Goal: Information Seeking & Learning: Learn about a topic

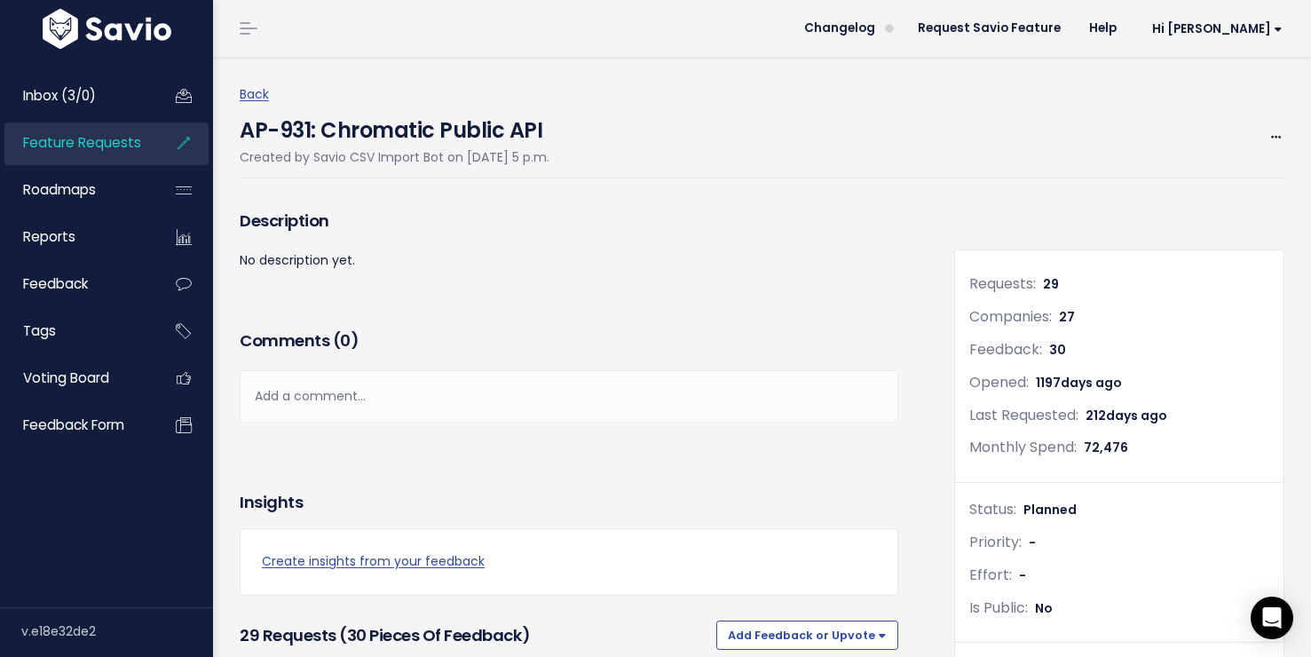
click at [114, 151] on span "Feature Requests" at bounding box center [82, 142] width 118 height 19
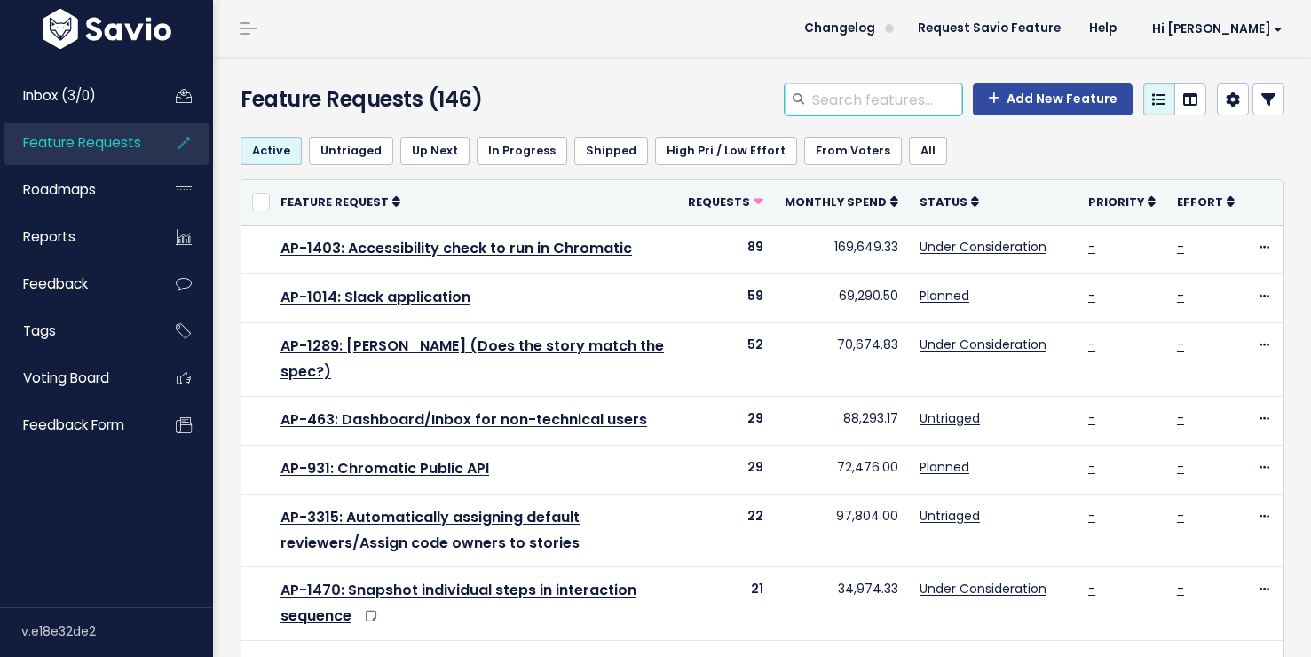
click at [858, 94] on input "search" at bounding box center [886, 99] width 152 height 32
type input "code owner"
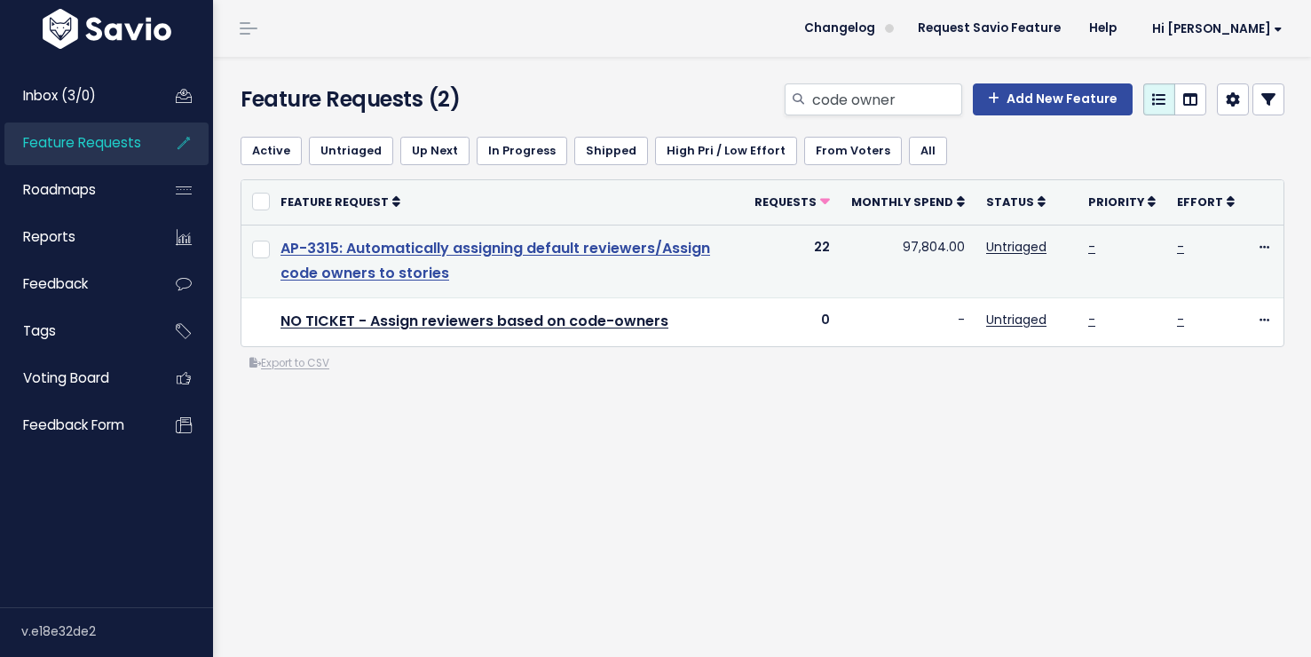
click at [410, 248] on link "AP-3315: Automatically assigning default reviewers/Assign code owners to stories" at bounding box center [494, 261] width 429 height 46
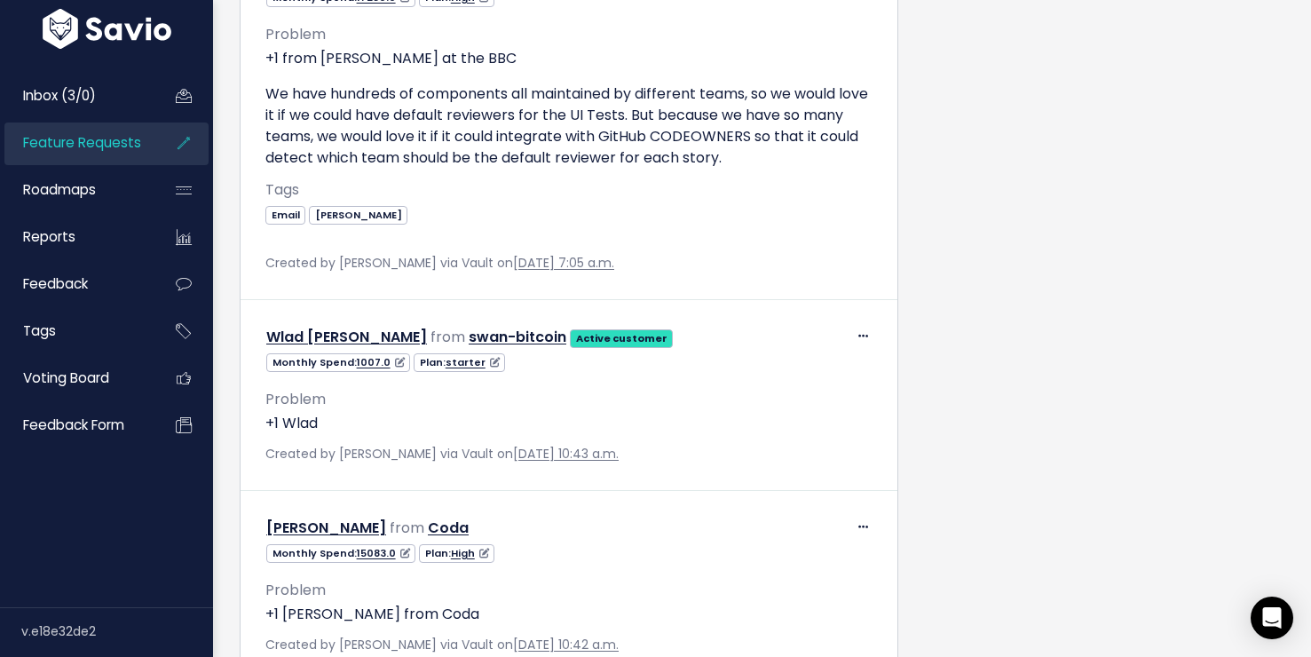
scroll to position [3246, 0]
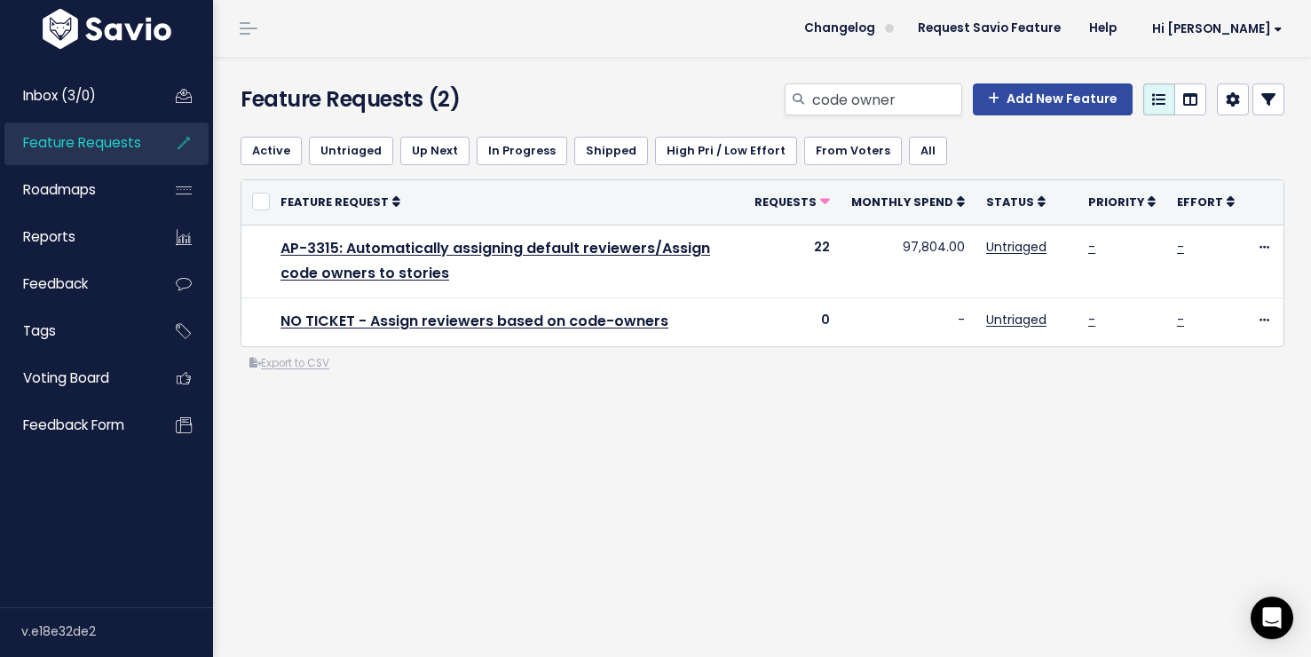
click at [130, 145] on span "Feature Requests" at bounding box center [82, 142] width 118 height 19
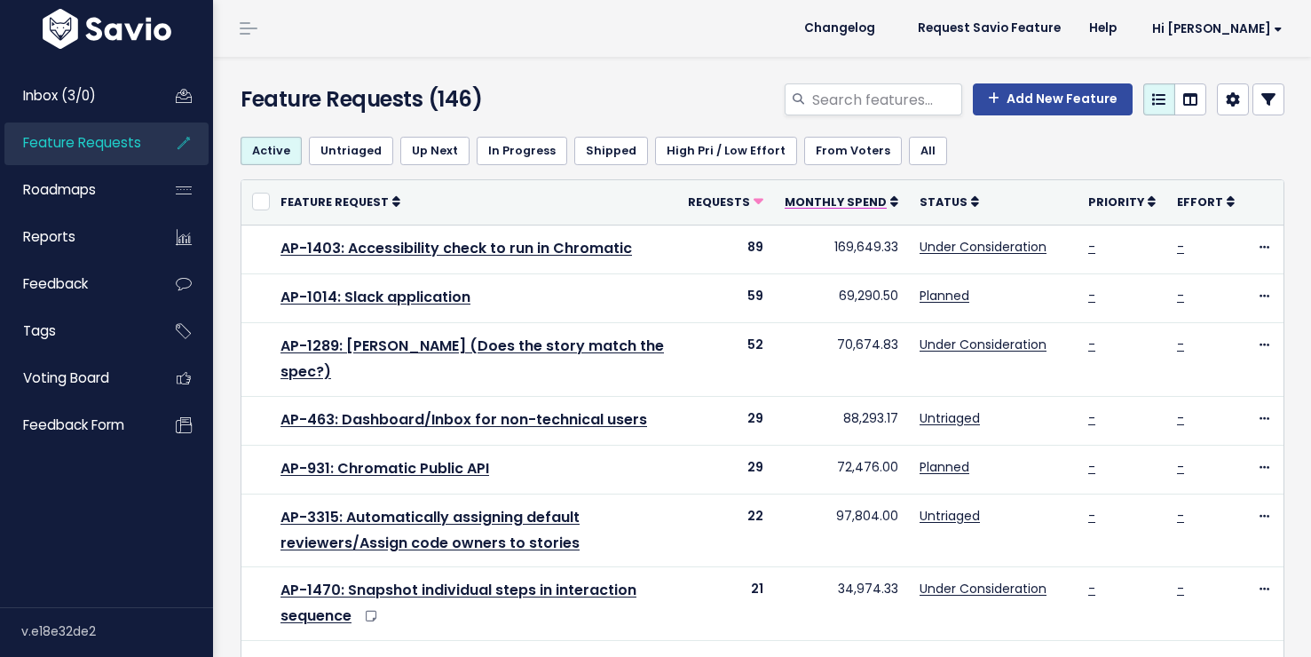
click at [883, 210] on link "Monthly Spend" at bounding box center [841, 202] width 114 height 18
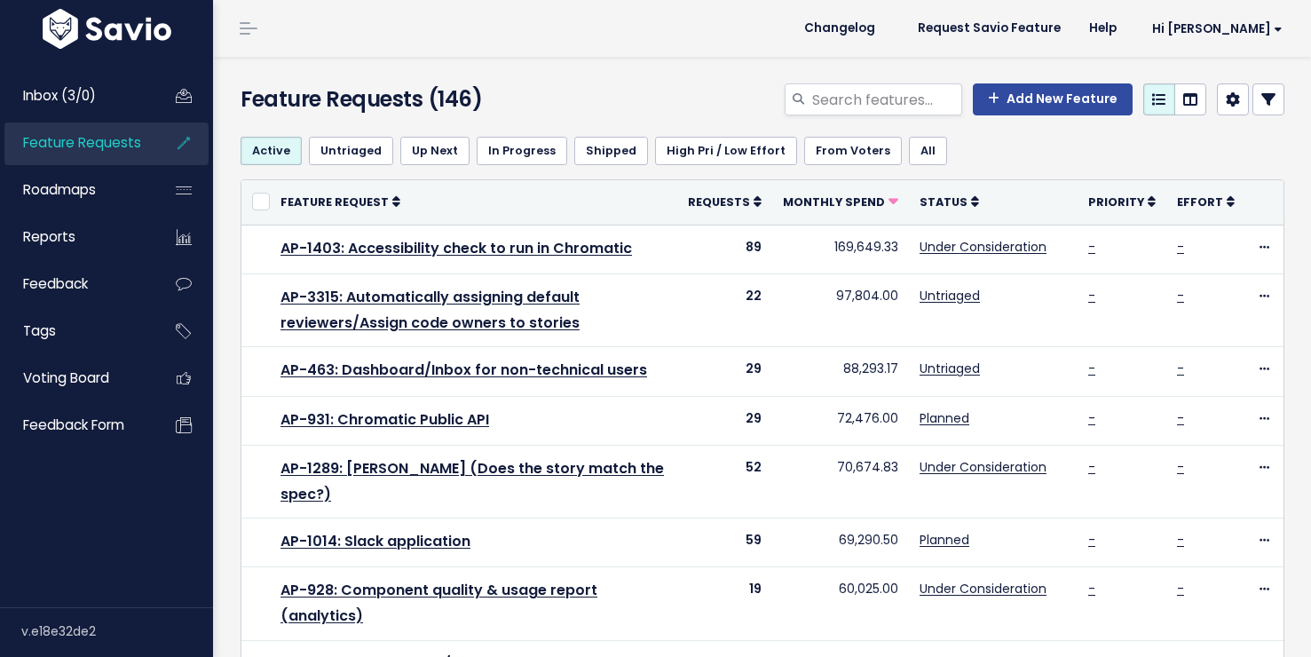
click at [883, 210] on link "Monthly Spend" at bounding box center [840, 202] width 115 height 18
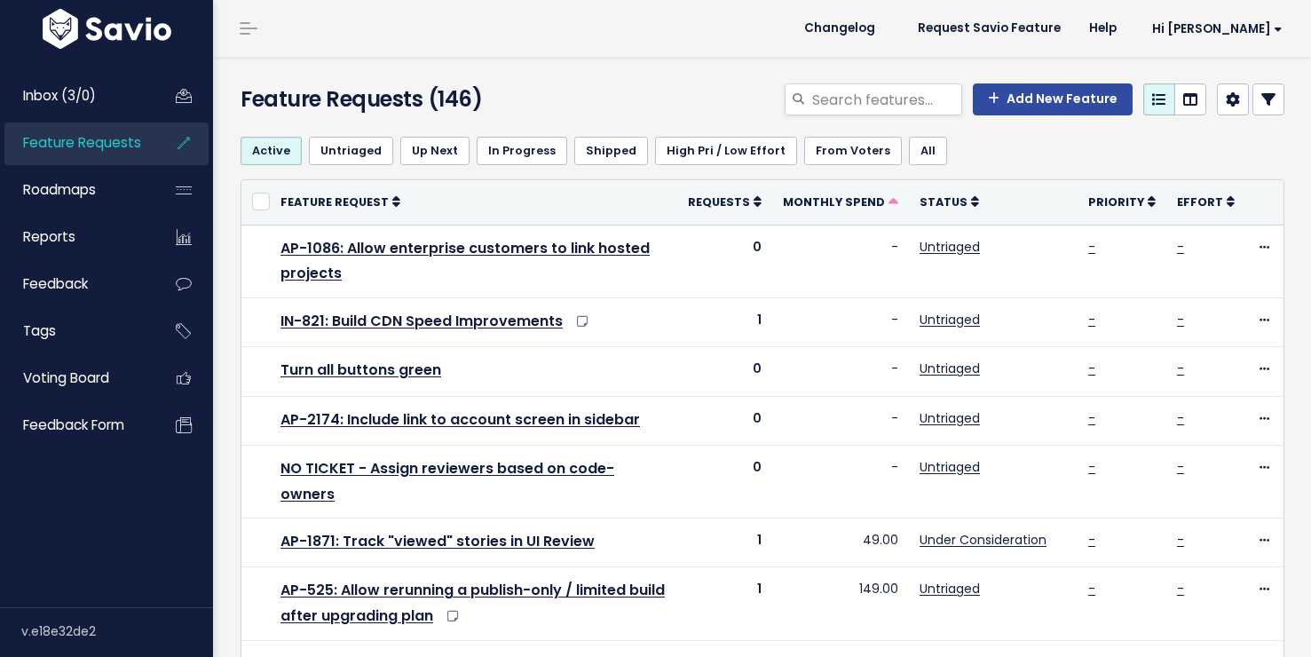
click at [883, 210] on link "Monthly Spend" at bounding box center [840, 202] width 115 height 18
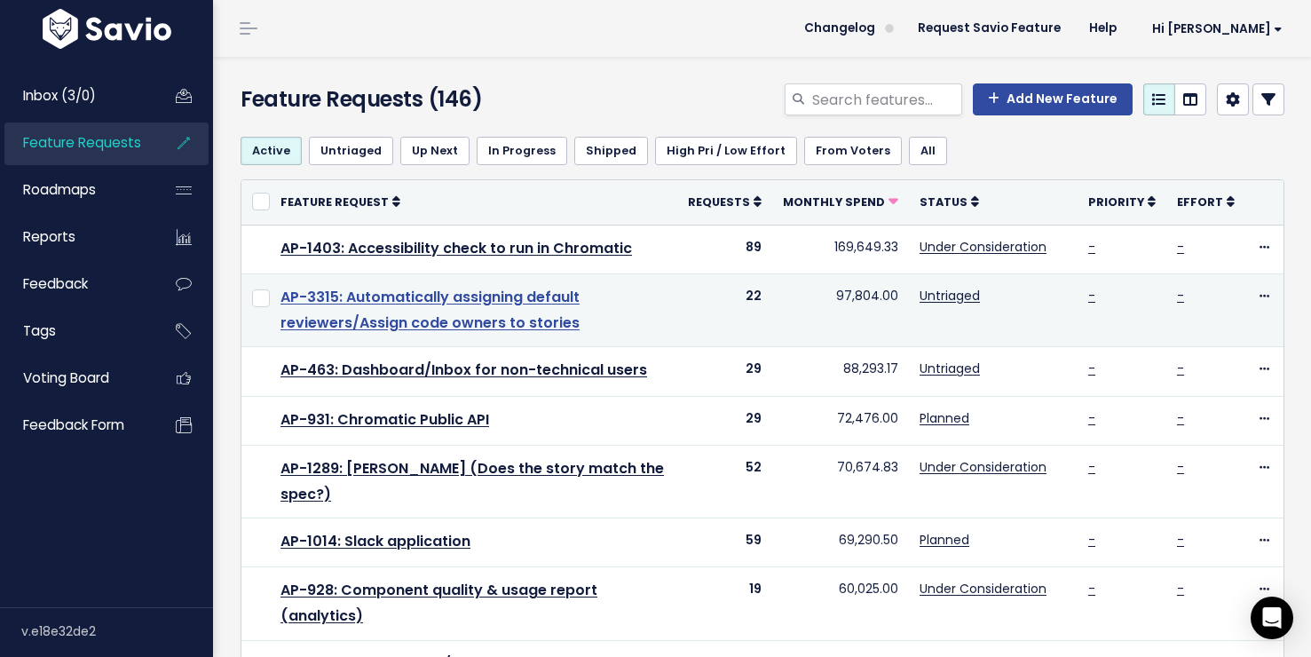
click at [486, 325] on link "AP-3315: Automatically assigning default reviewers/Assign code owners to stories" at bounding box center [429, 310] width 299 height 46
